Goal: Entertainment & Leisure: Consume media (video, audio)

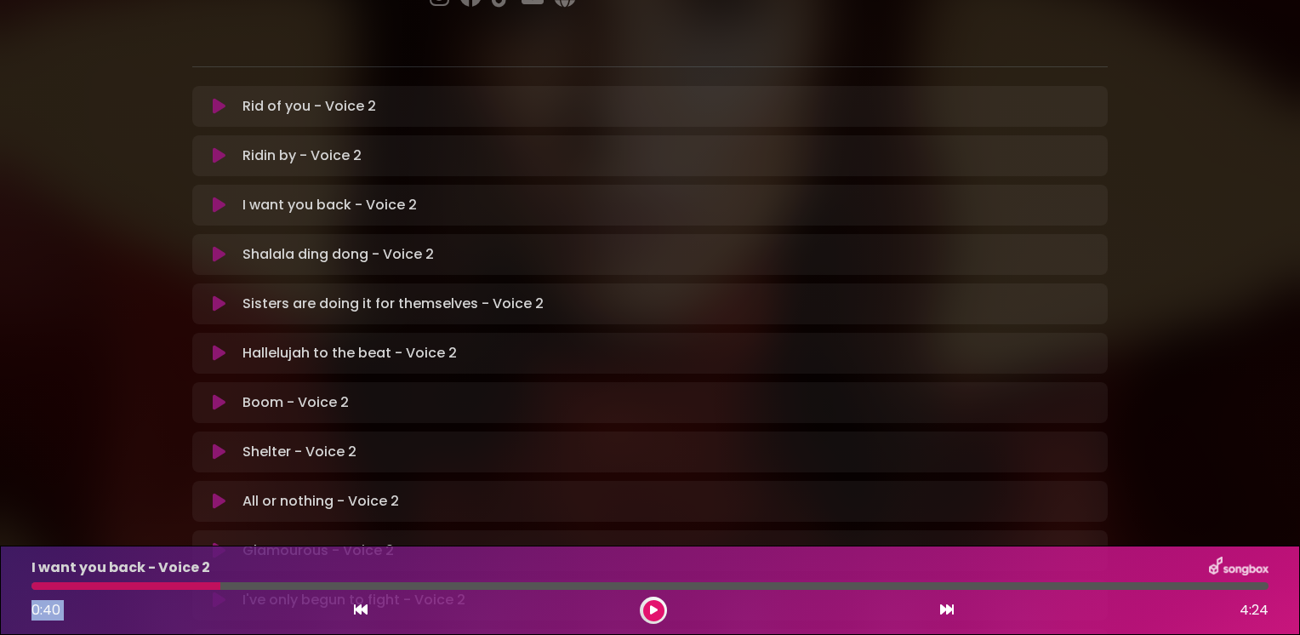
scroll to position [340, 0]
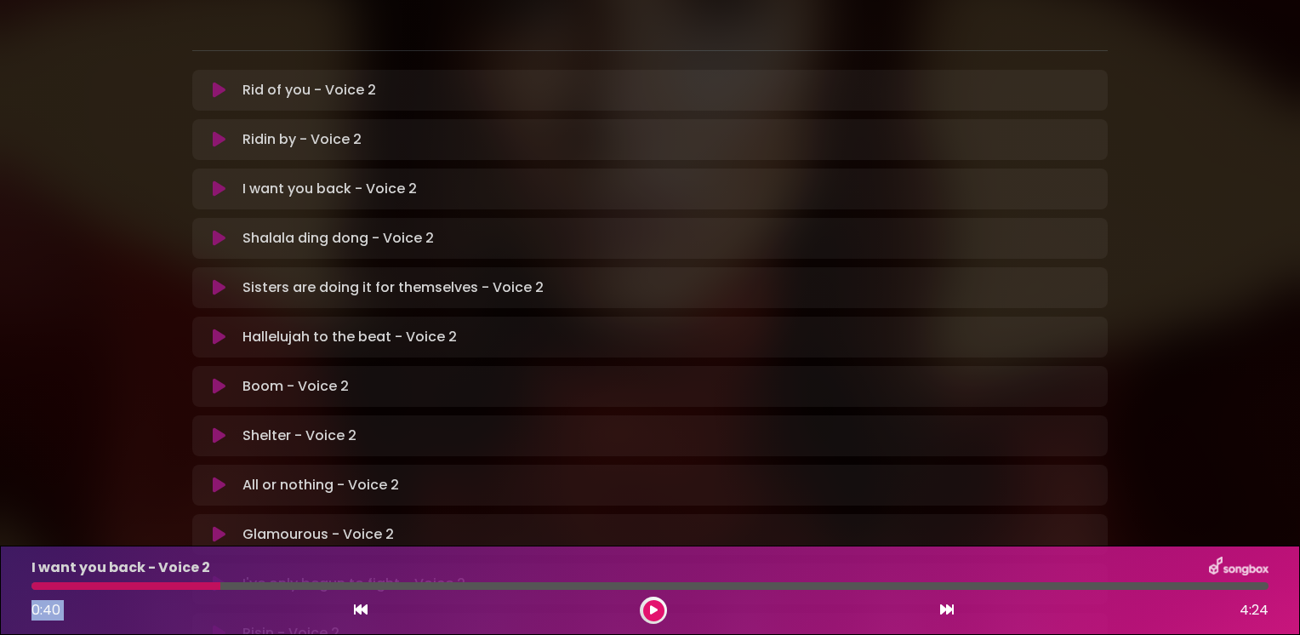
click at [219, 328] on icon at bounding box center [219, 336] width 13 height 17
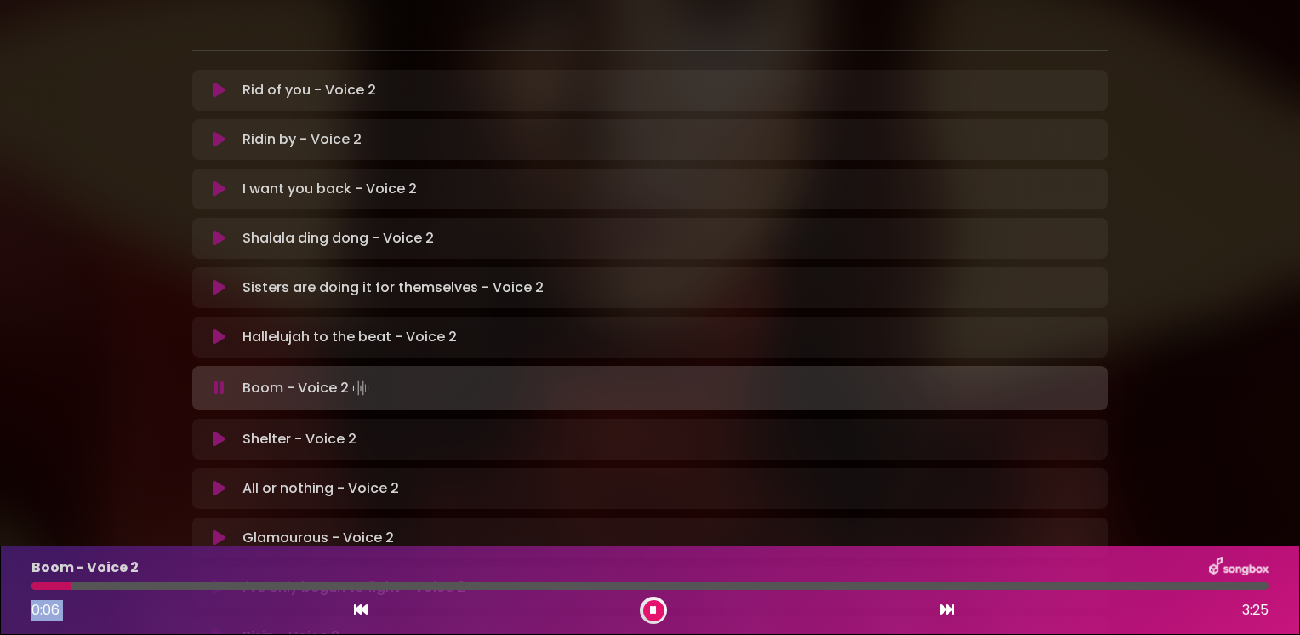
click at [218, 328] on icon at bounding box center [219, 336] width 13 height 17
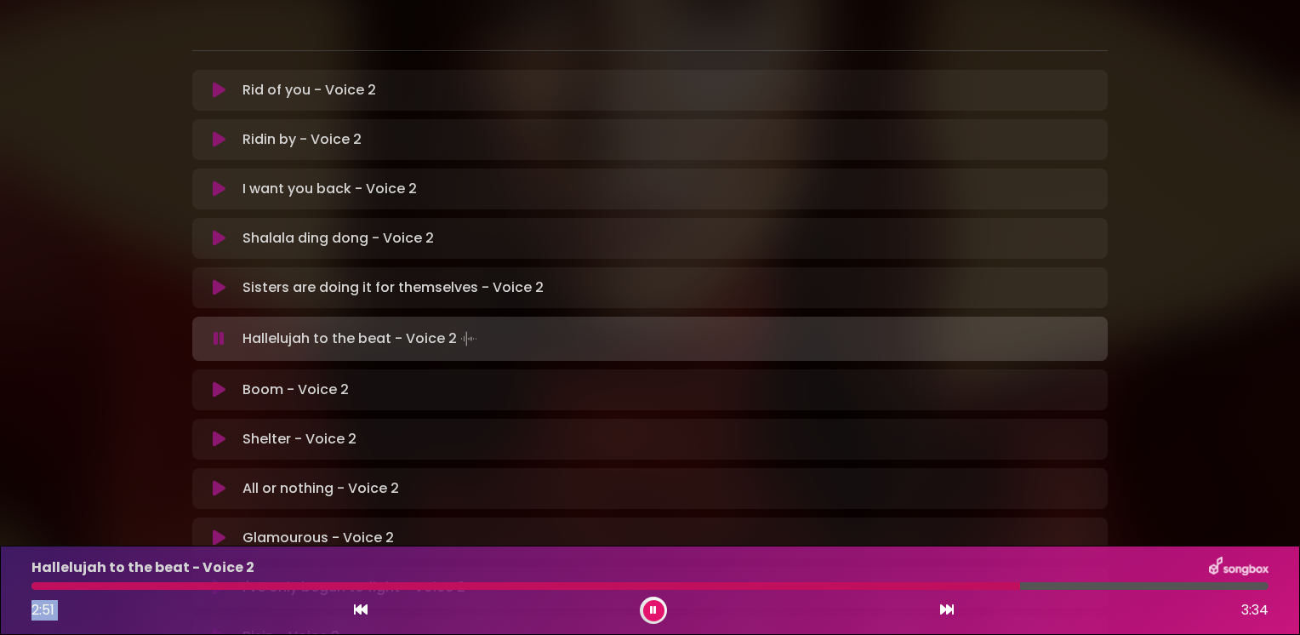
click at [216, 330] on icon at bounding box center [219, 338] width 11 height 17
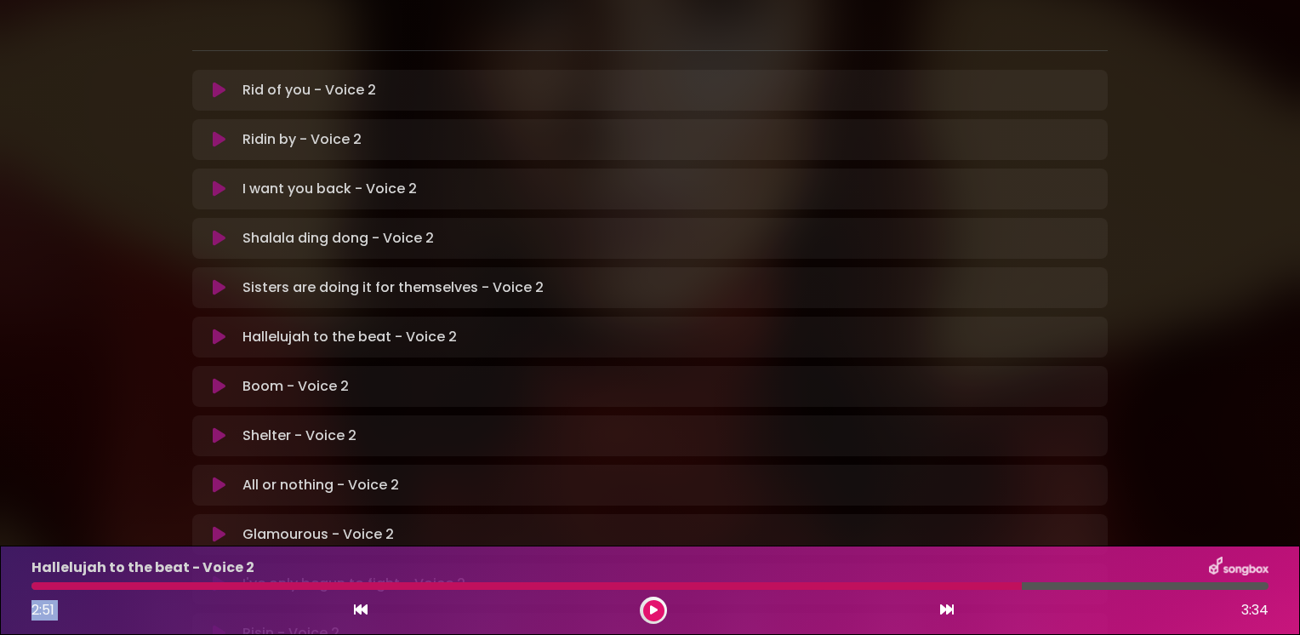
click at [214, 378] on icon at bounding box center [219, 386] width 13 height 17
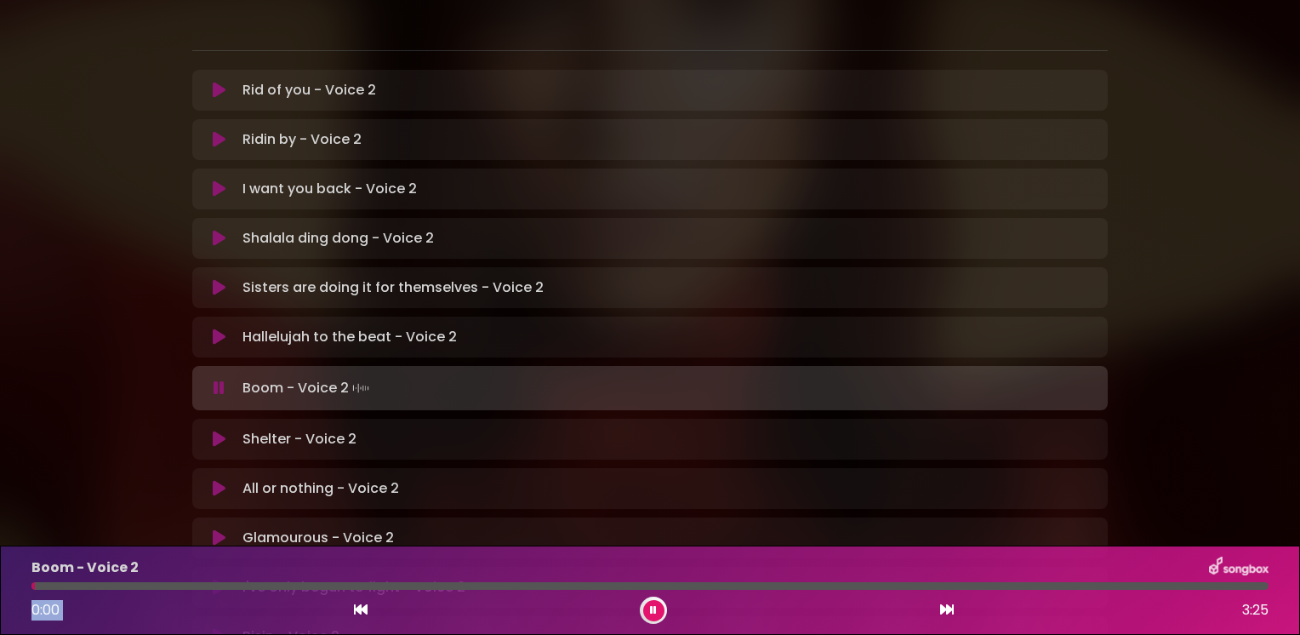
click at [217, 328] on icon at bounding box center [219, 336] width 13 height 17
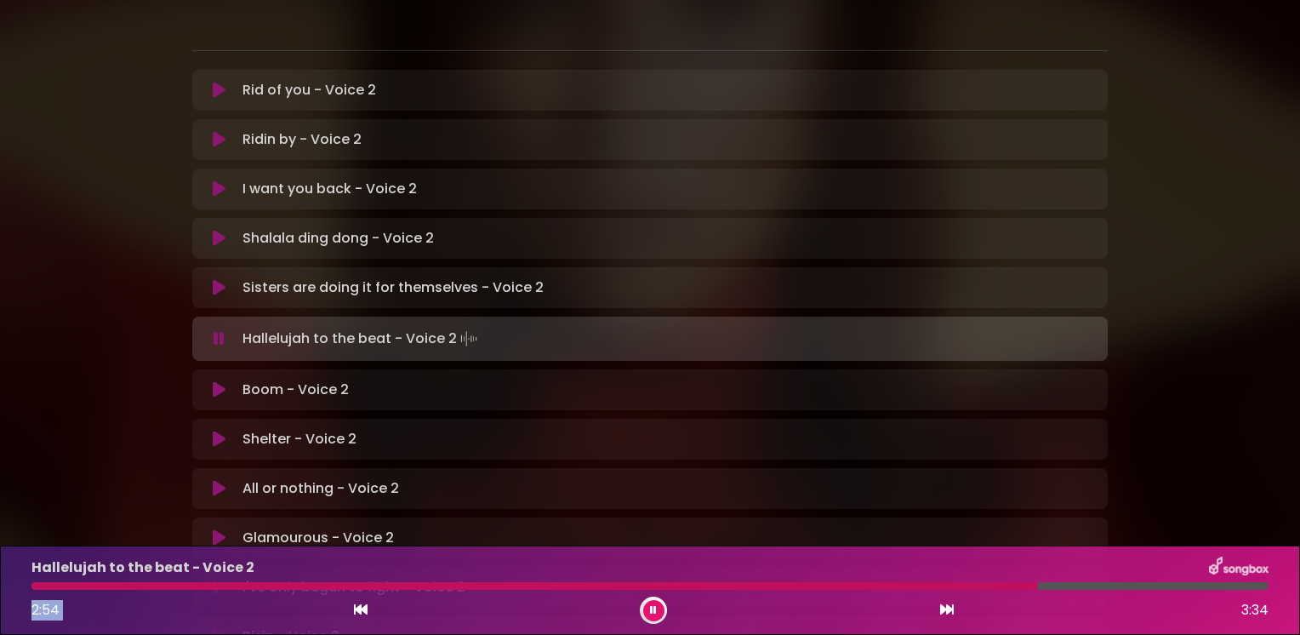
click at [220, 381] on icon at bounding box center [219, 389] width 13 height 17
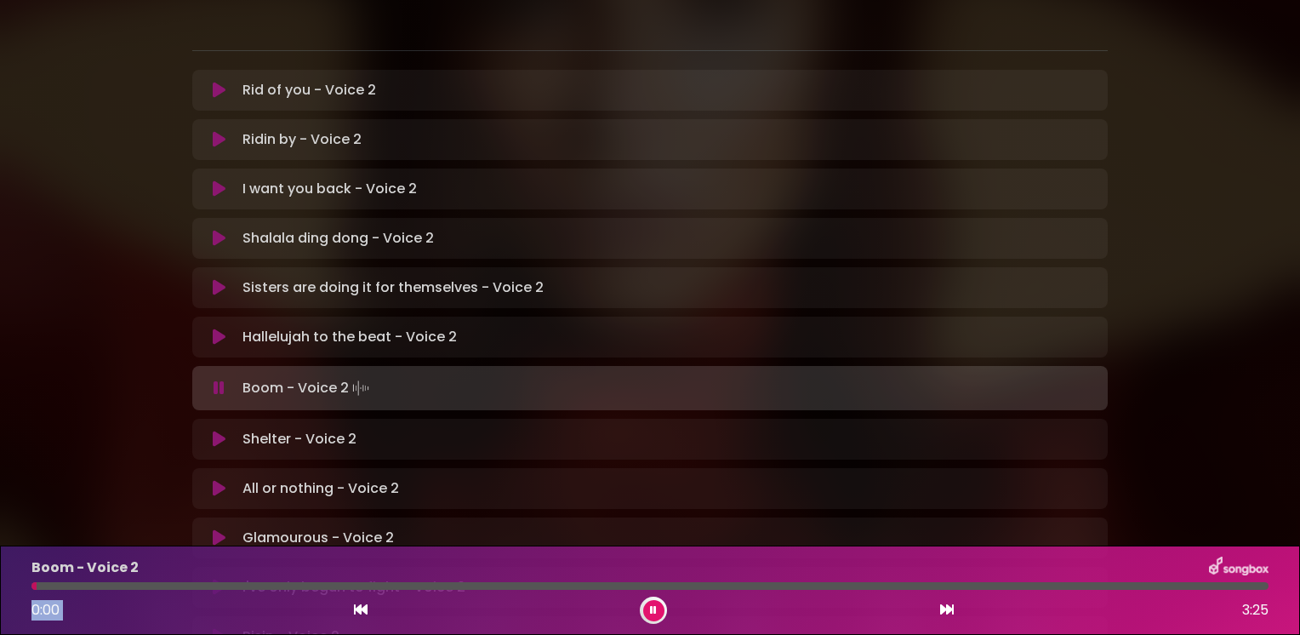
click at [218, 328] on icon at bounding box center [219, 336] width 13 height 17
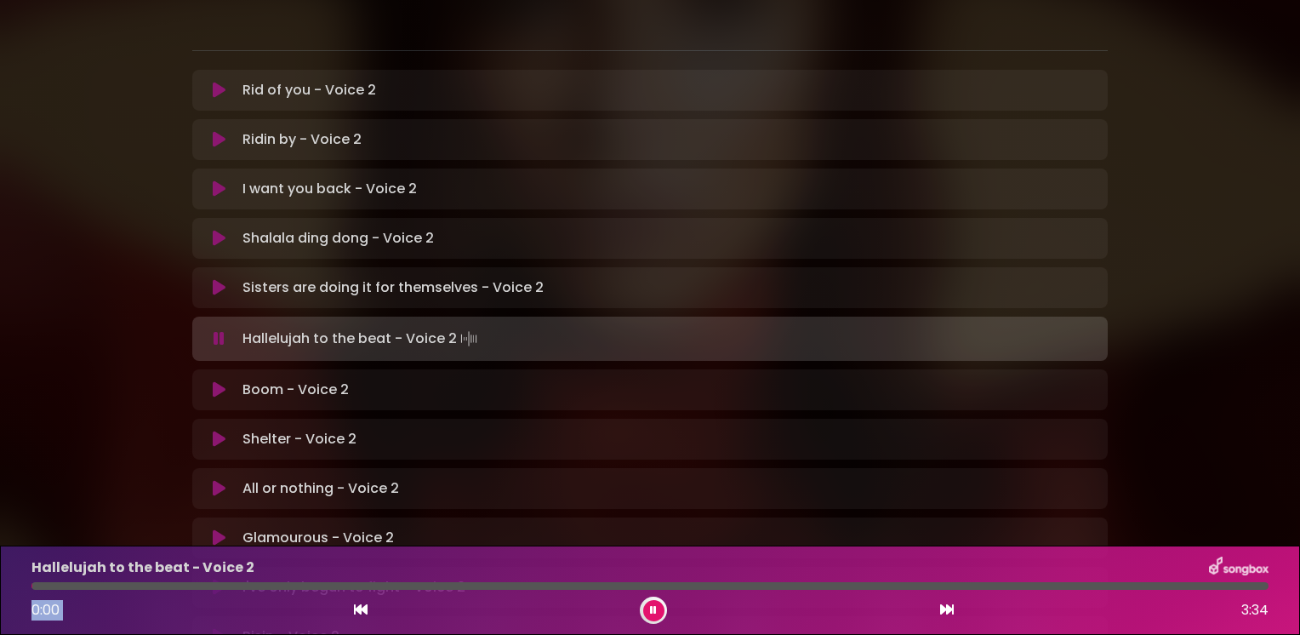
click at [218, 329] on icon at bounding box center [218, 339] width 17 height 20
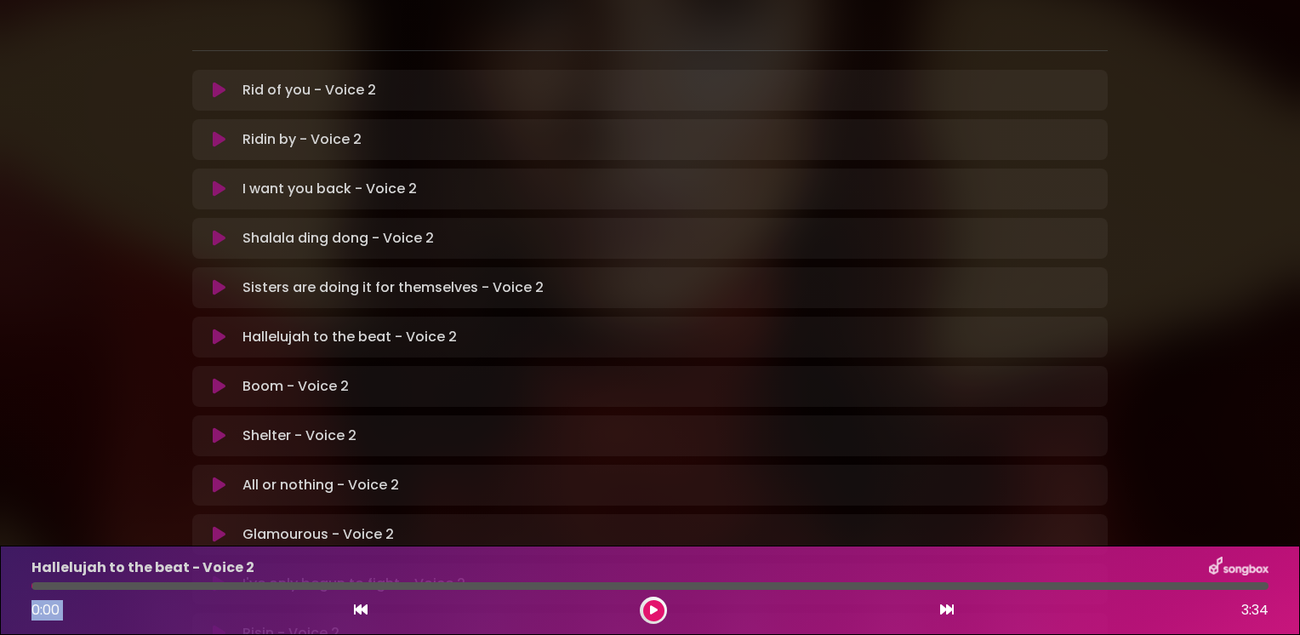
click at [217, 327] on icon at bounding box center [219, 337] width 20 height 21
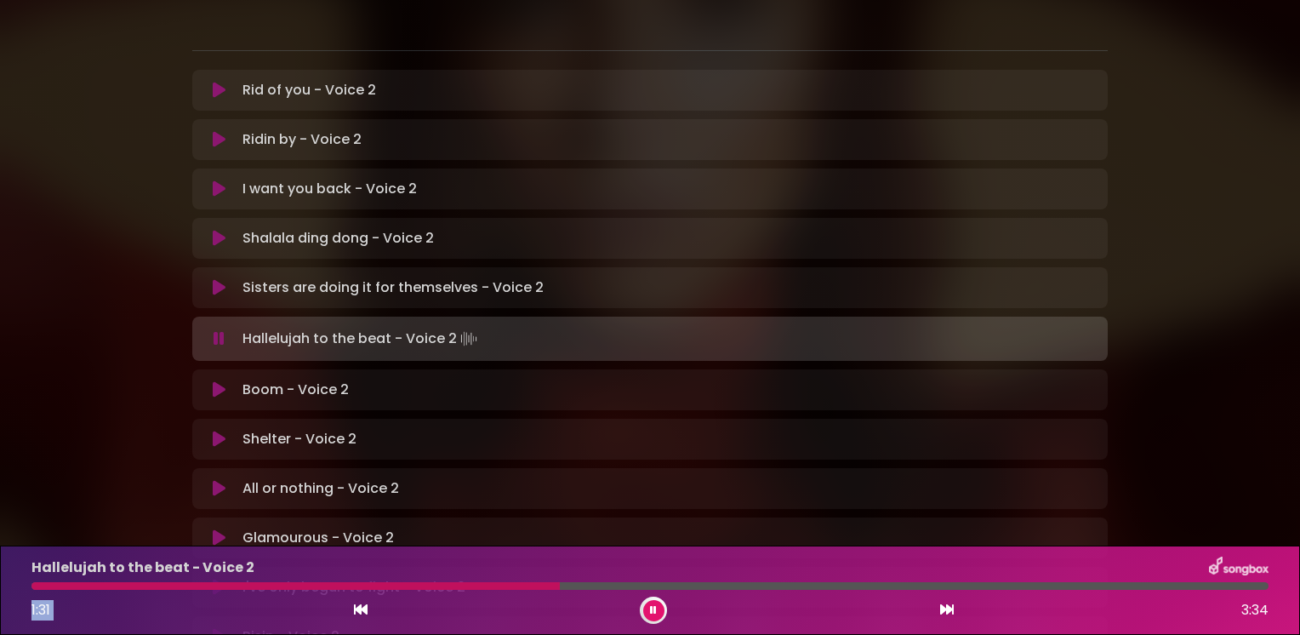
click at [558, 618] on div "1:31 3:34" at bounding box center [650, 610] width 1258 height 27
drag, startPoint x: 559, startPoint y: 585, endPoint x: 491, endPoint y: 584, distance: 68.1
click at [491, 584] on div at bounding box center [649, 586] width 1237 height 8
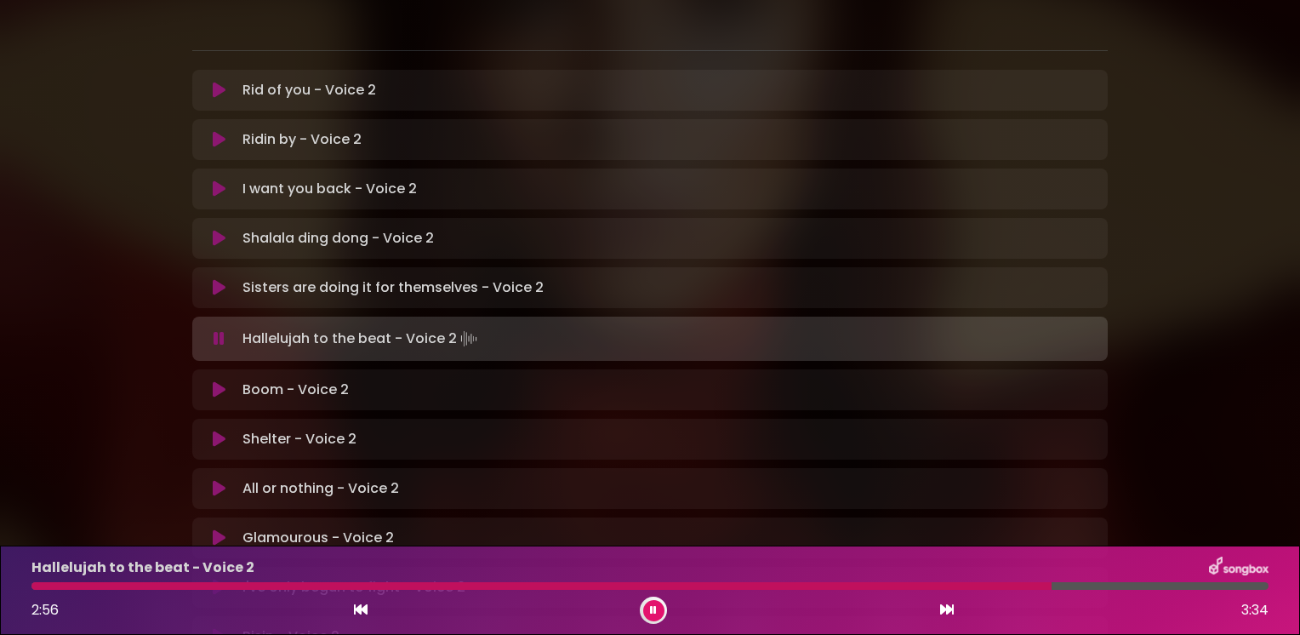
click at [218, 381] on icon at bounding box center [219, 389] width 13 height 17
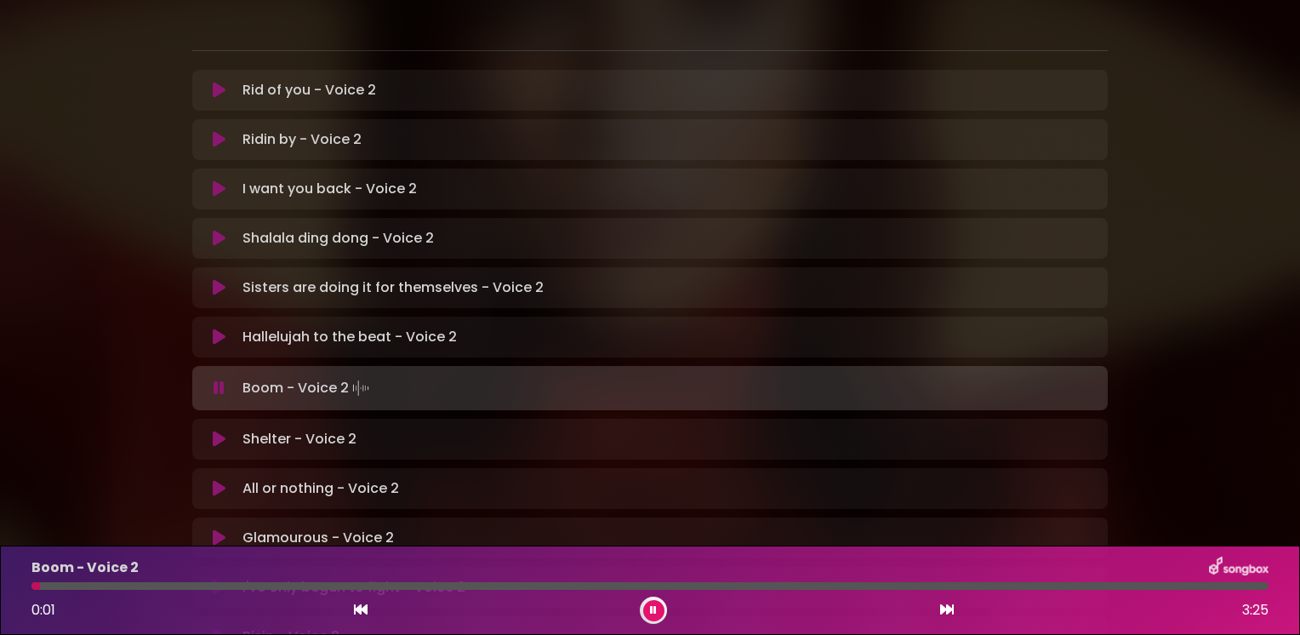
click at [222, 327] on icon at bounding box center [218, 337] width 20 height 21
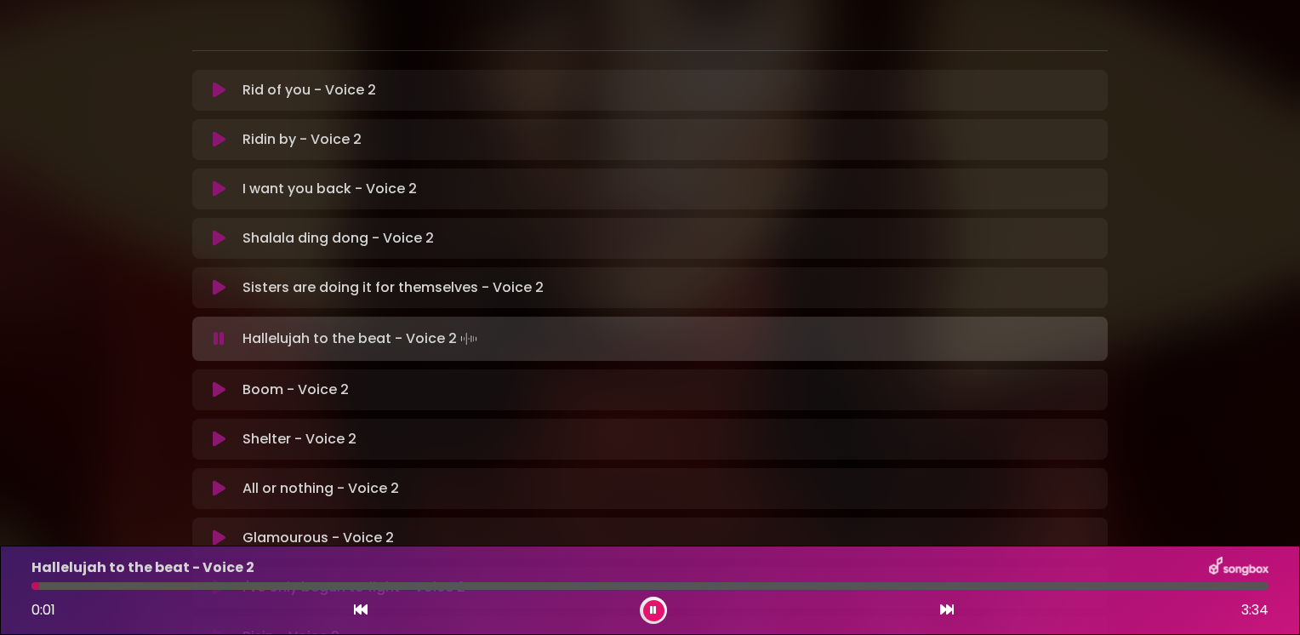
click at [217, 329] on icon at bounding box center [218, 339] width 15 height 20
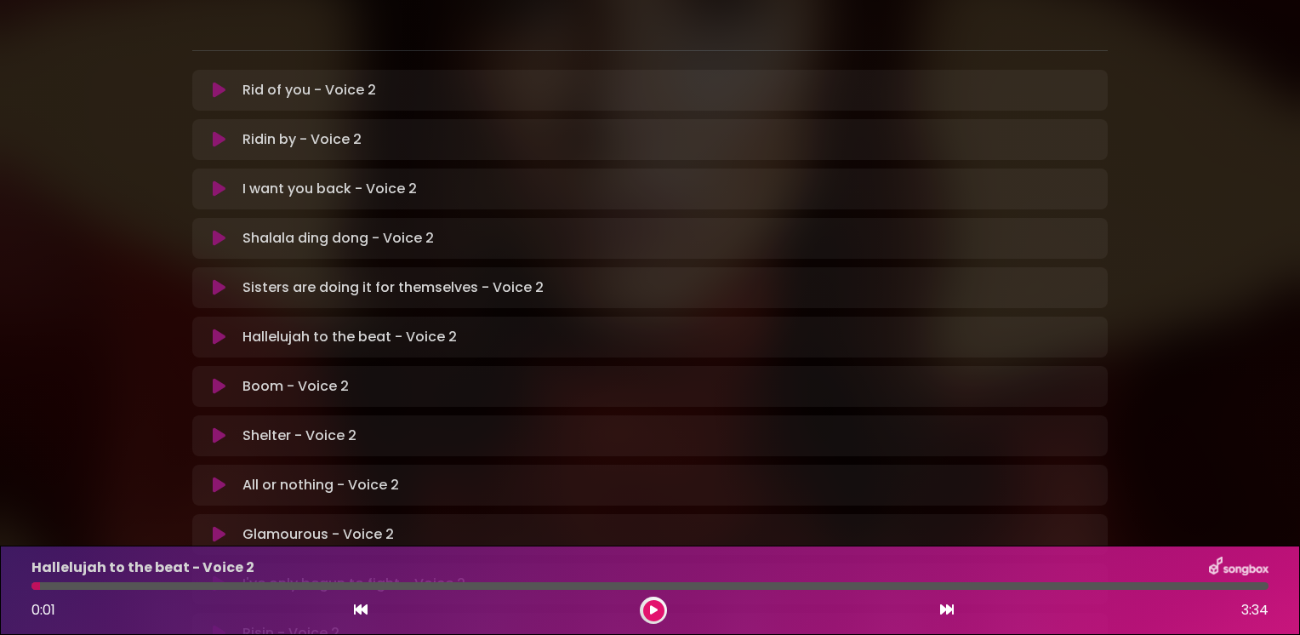
click at [220, 327] on icon at bounding box center [219, 337] width 20 height 21
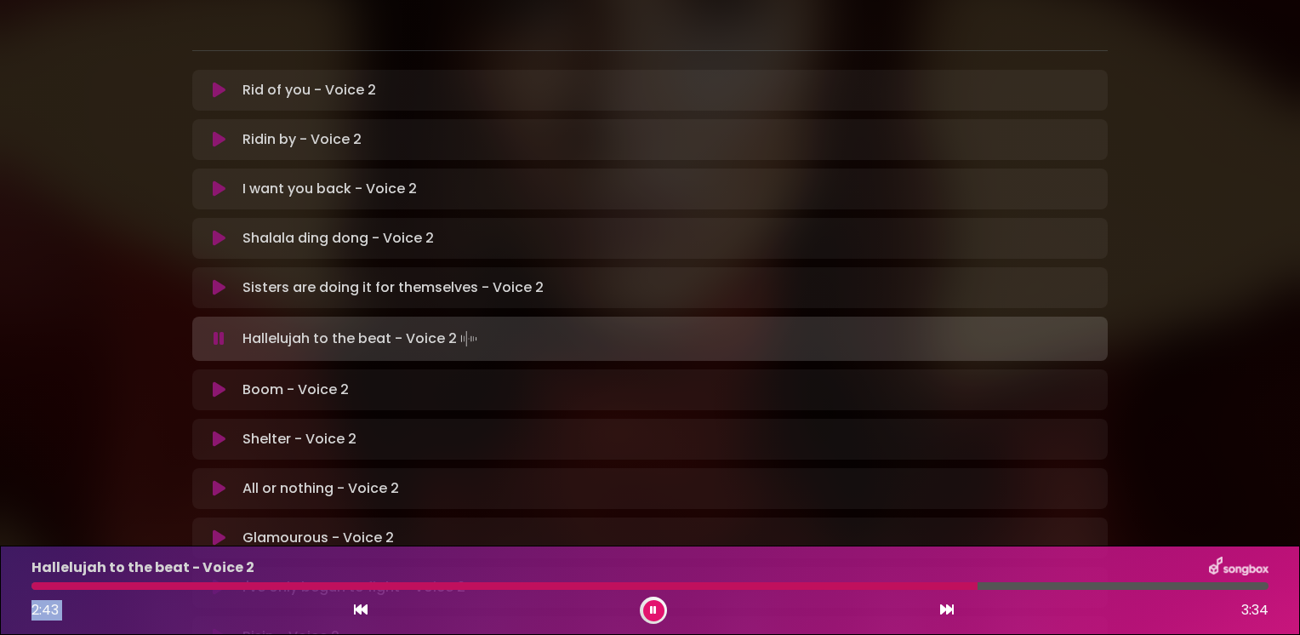
drag, startPoint x: 950, startPoint y: 594, endPoint x: 913, endPoint y: 606, distance: 38.5
click at [913, 606] on div "Hallelujah to the beat - Voice 2 2:43 3:34" at bounding box center [650, 590] width 1258 height 67
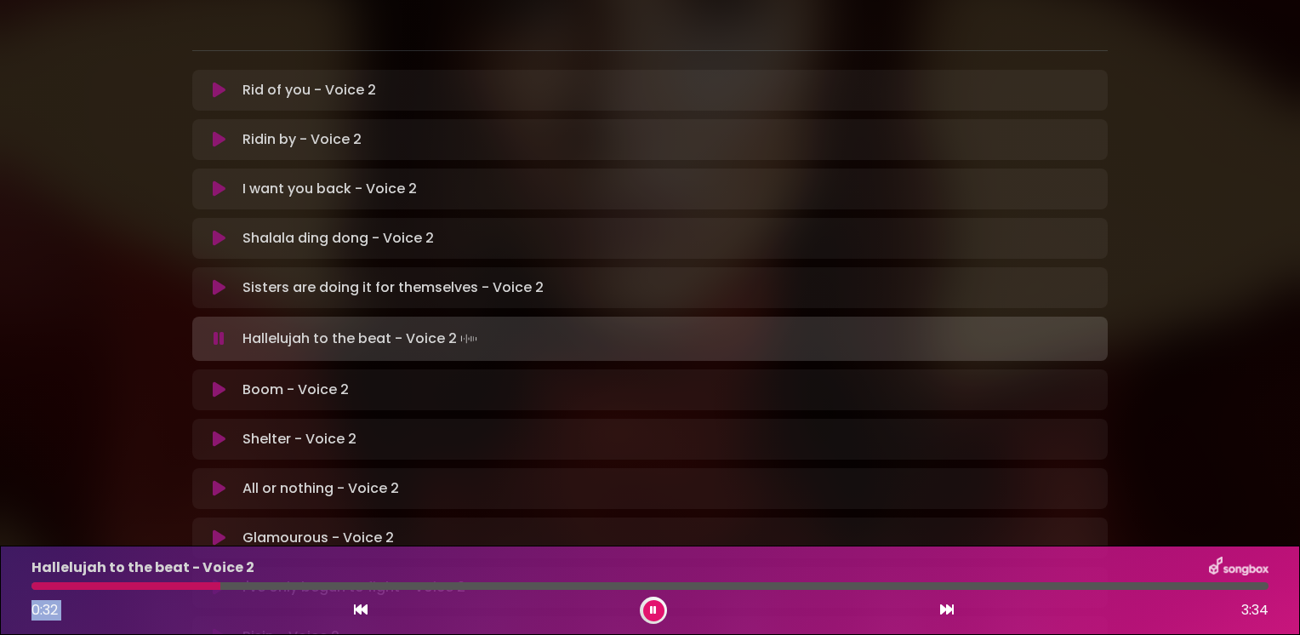
click at [219, 329] on icon at bounding box center [219, 339] width 20 height 20
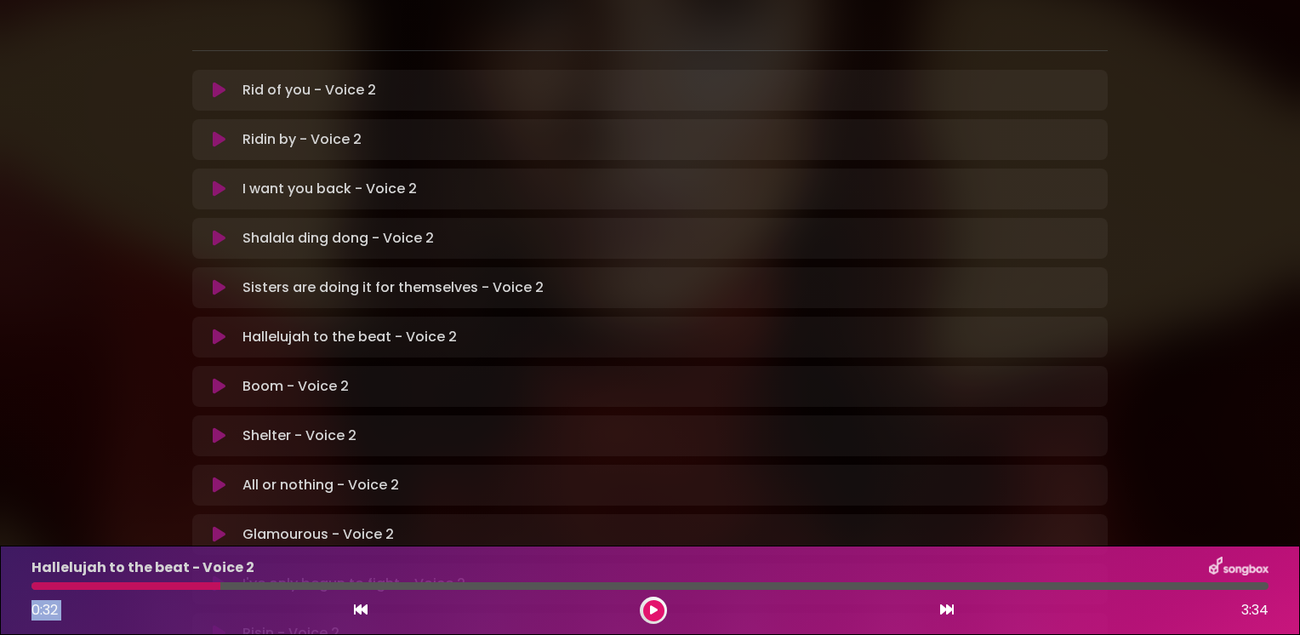
click at [214, 230] on icon at bounding box center [219, 238] width 13 height 17
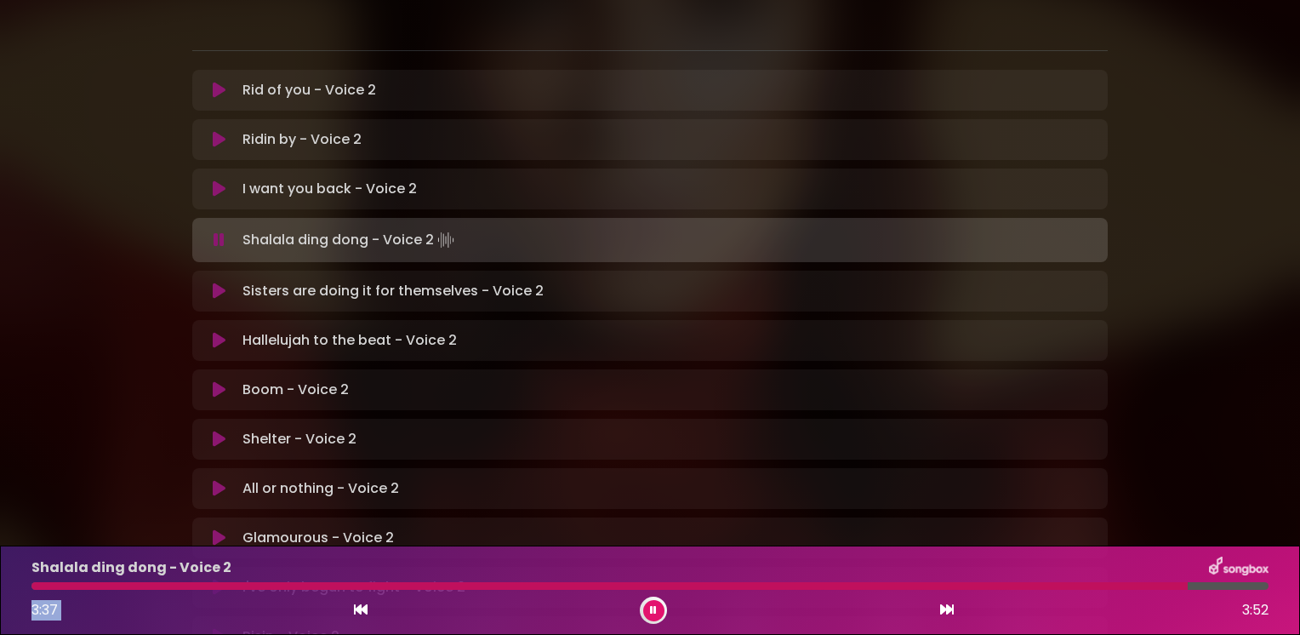
click at [221, 283] on icon at bounding box center [219, 291] width 13 height 17
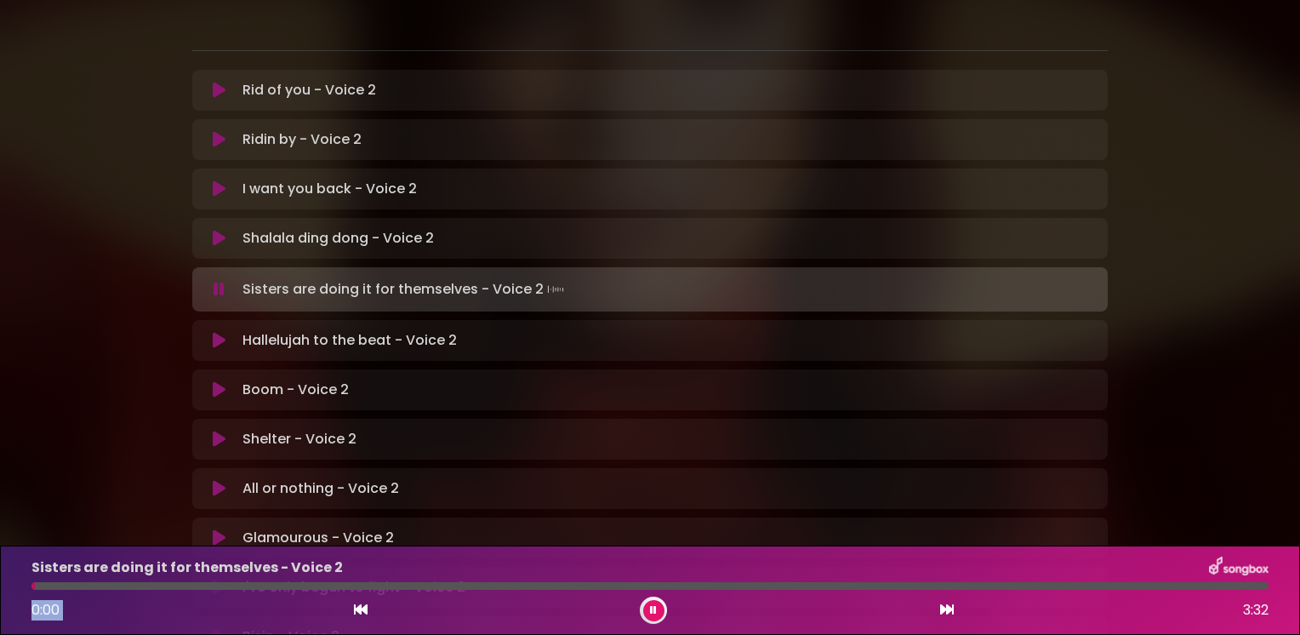
click at [217, 230] on icon at bounding box center [219, 238] width 13 height 17
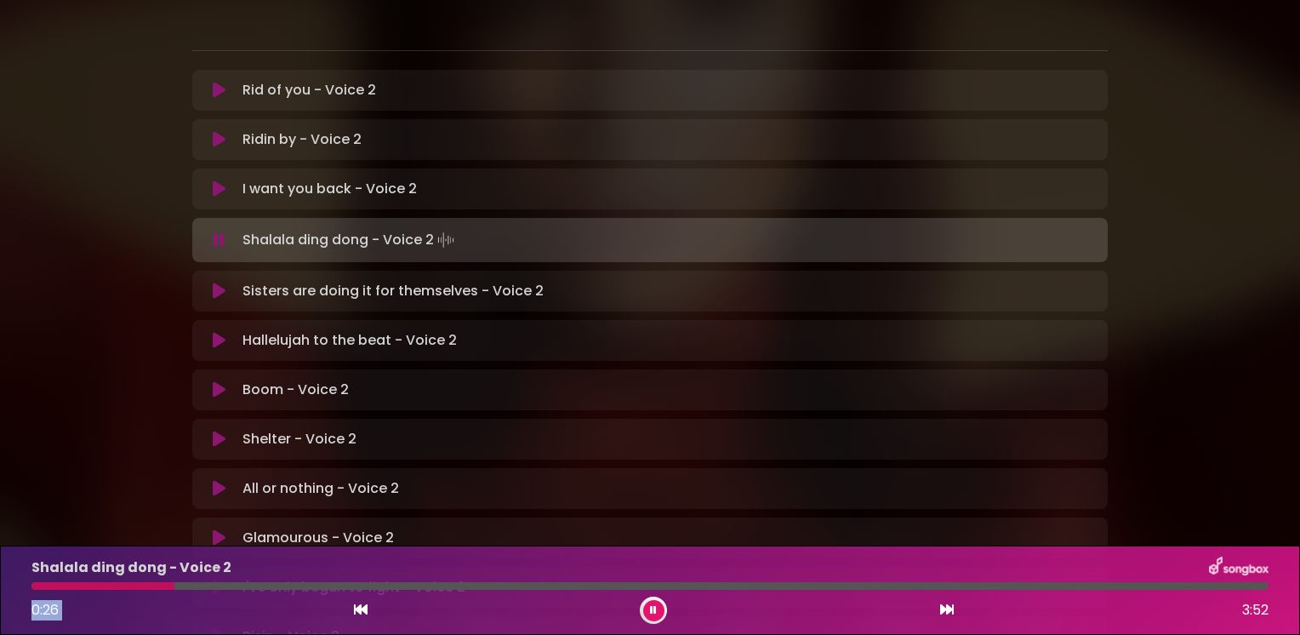
click at [214, 283] on icon at bounding box center [219, 291] width 13 height 17
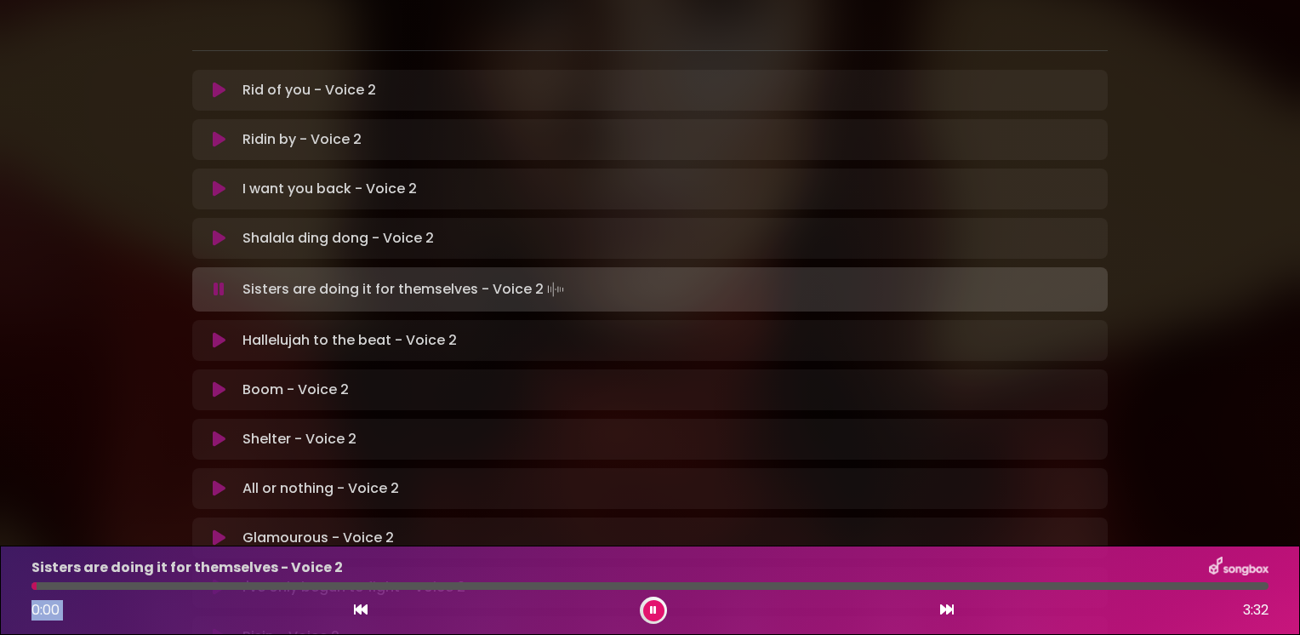
click at [220, 230] on icon at bounding box center [219, 238] width 13 height 17
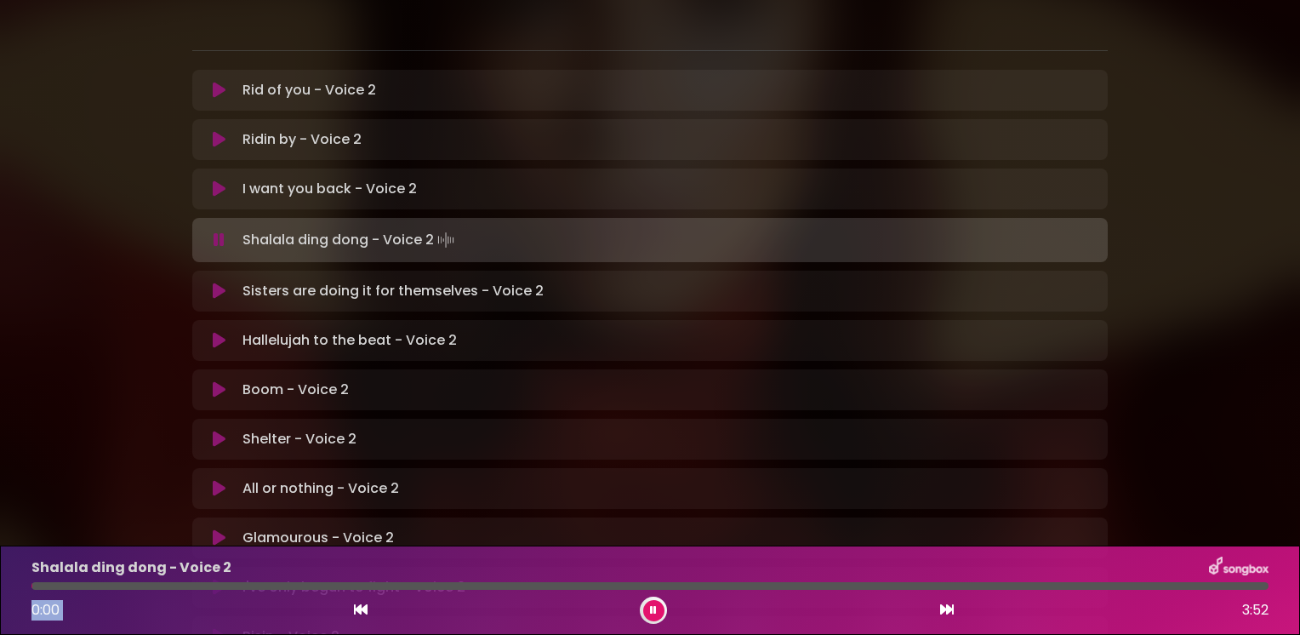
click at [220, 231] on icon at bounding box center [219, 239] width 11 height 17
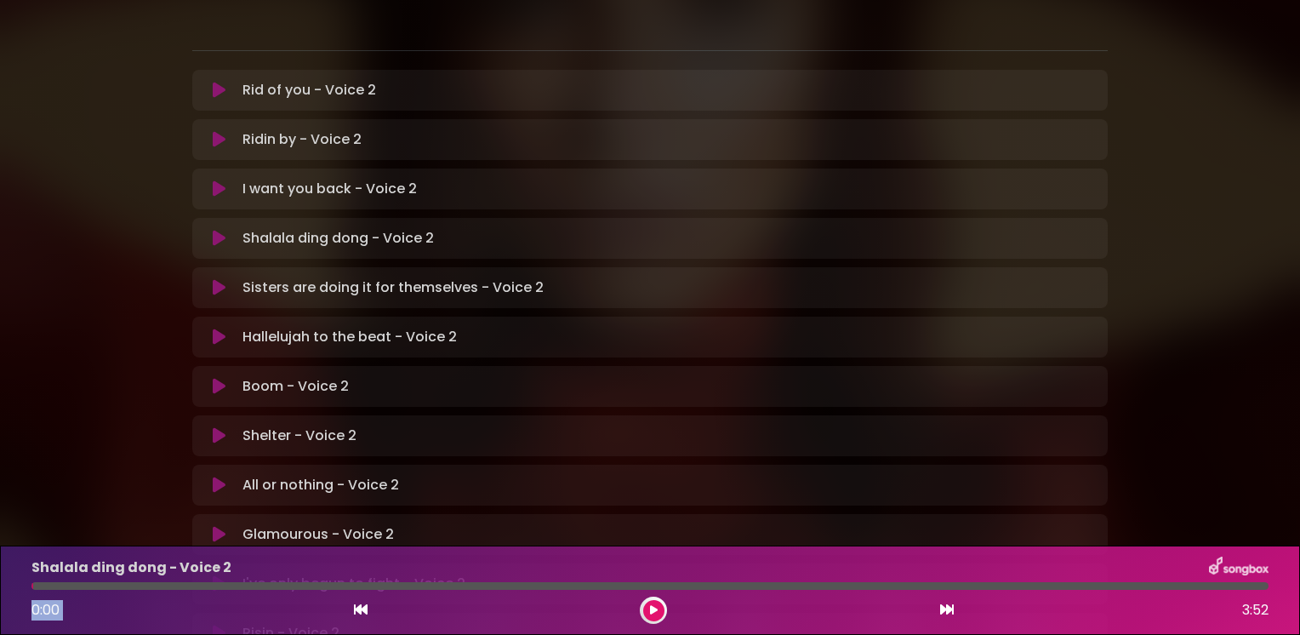
click at [216, 230] on icon at bounding box center [219, 238] width 13 height 17
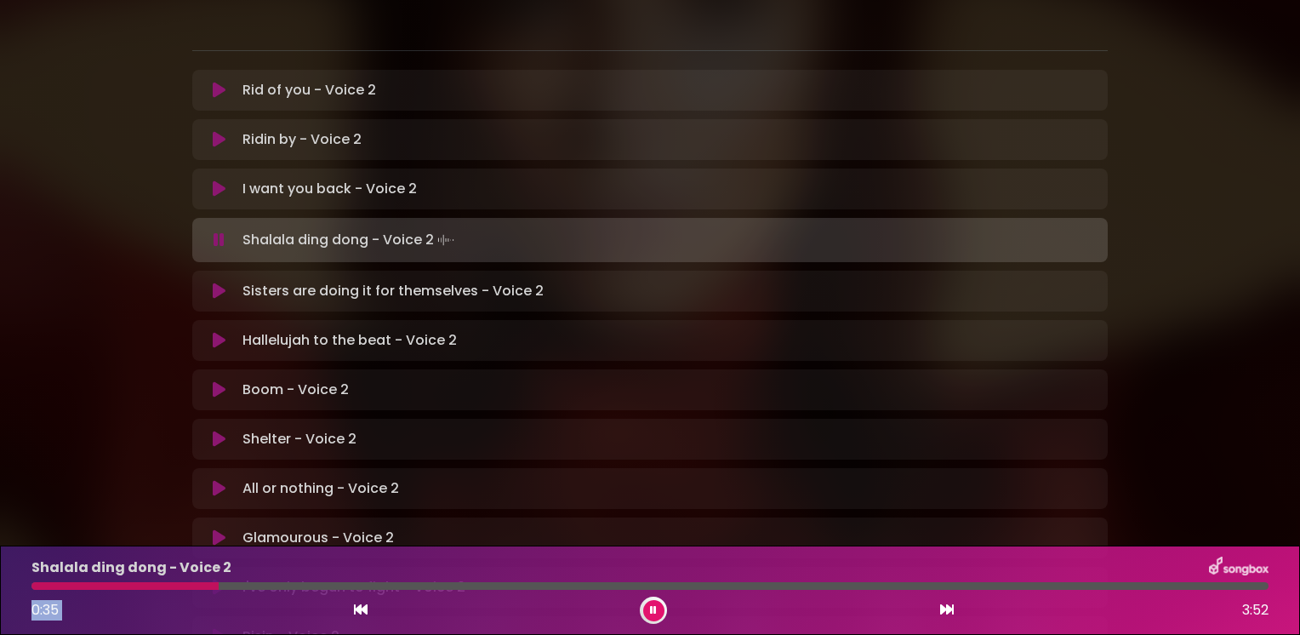
click at [218, 231] on icon at bounding box center [219, 239] width 11 height 17
